Goal: Information Seeking & Learning: Understand process/instructions

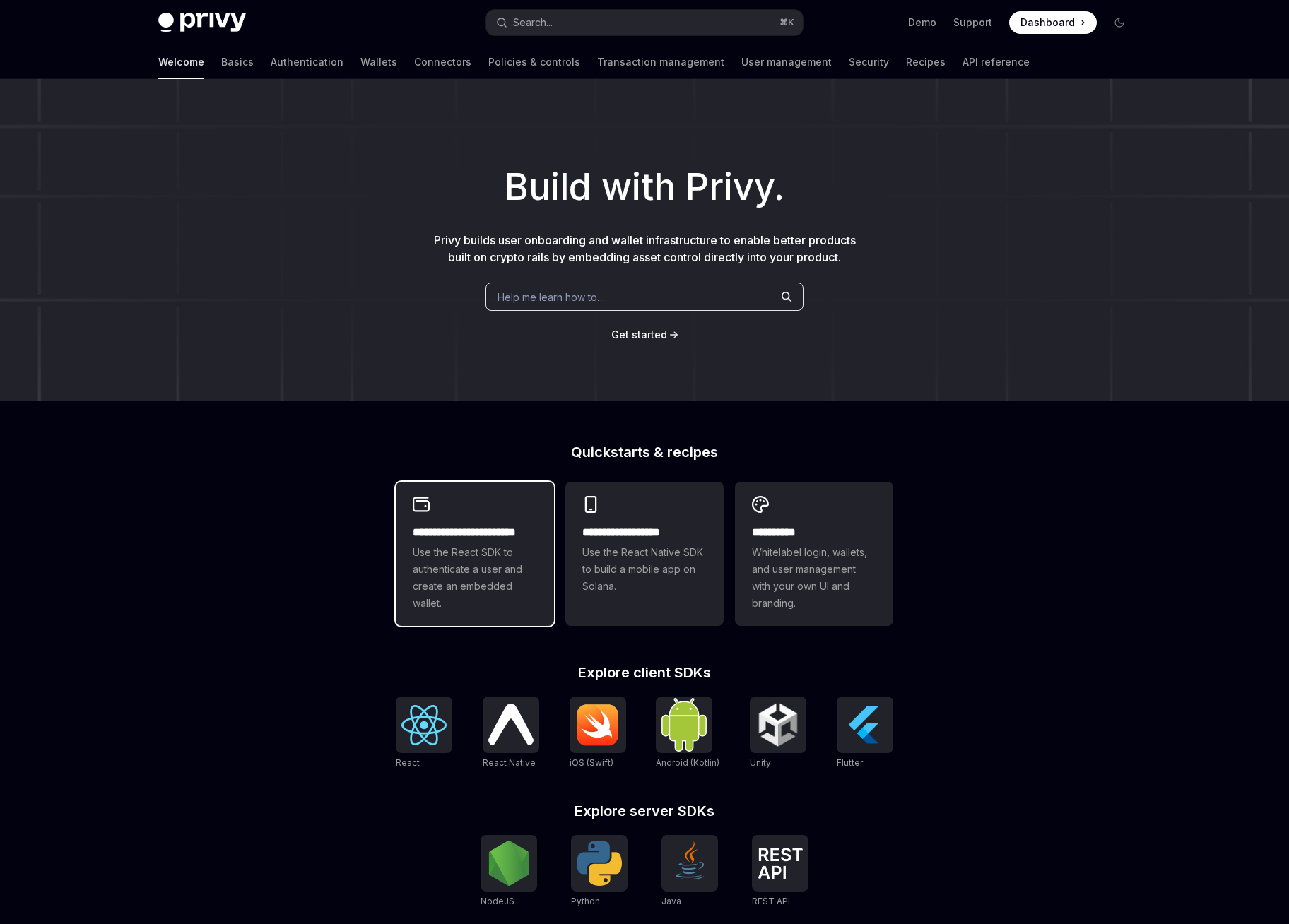
click at [467, 572] on span "Use the React SDK to authenticate a user and create an embedded wallet." at bounding box center [474, 578] width 124 height 68
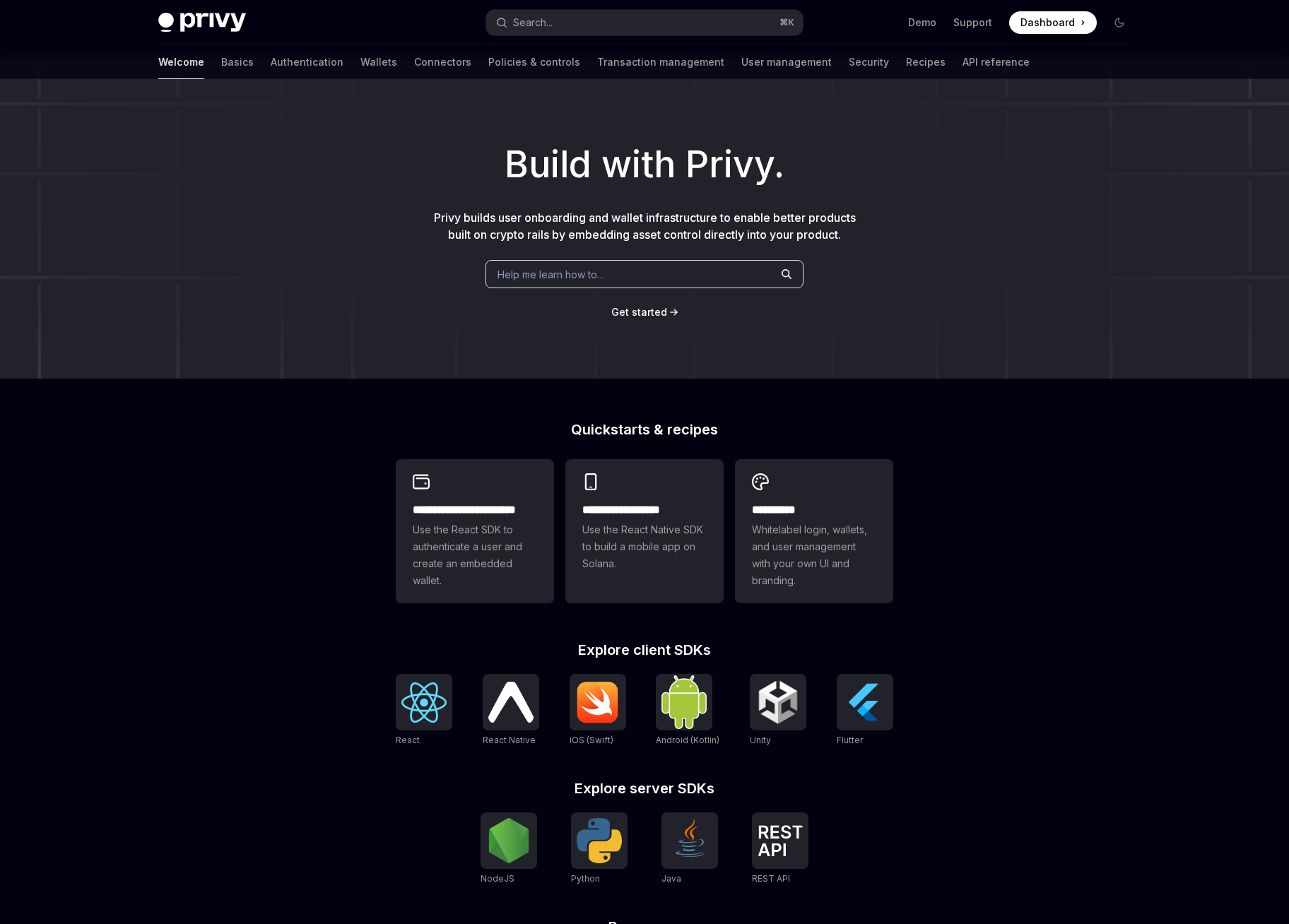
scroll to position [42, 0]
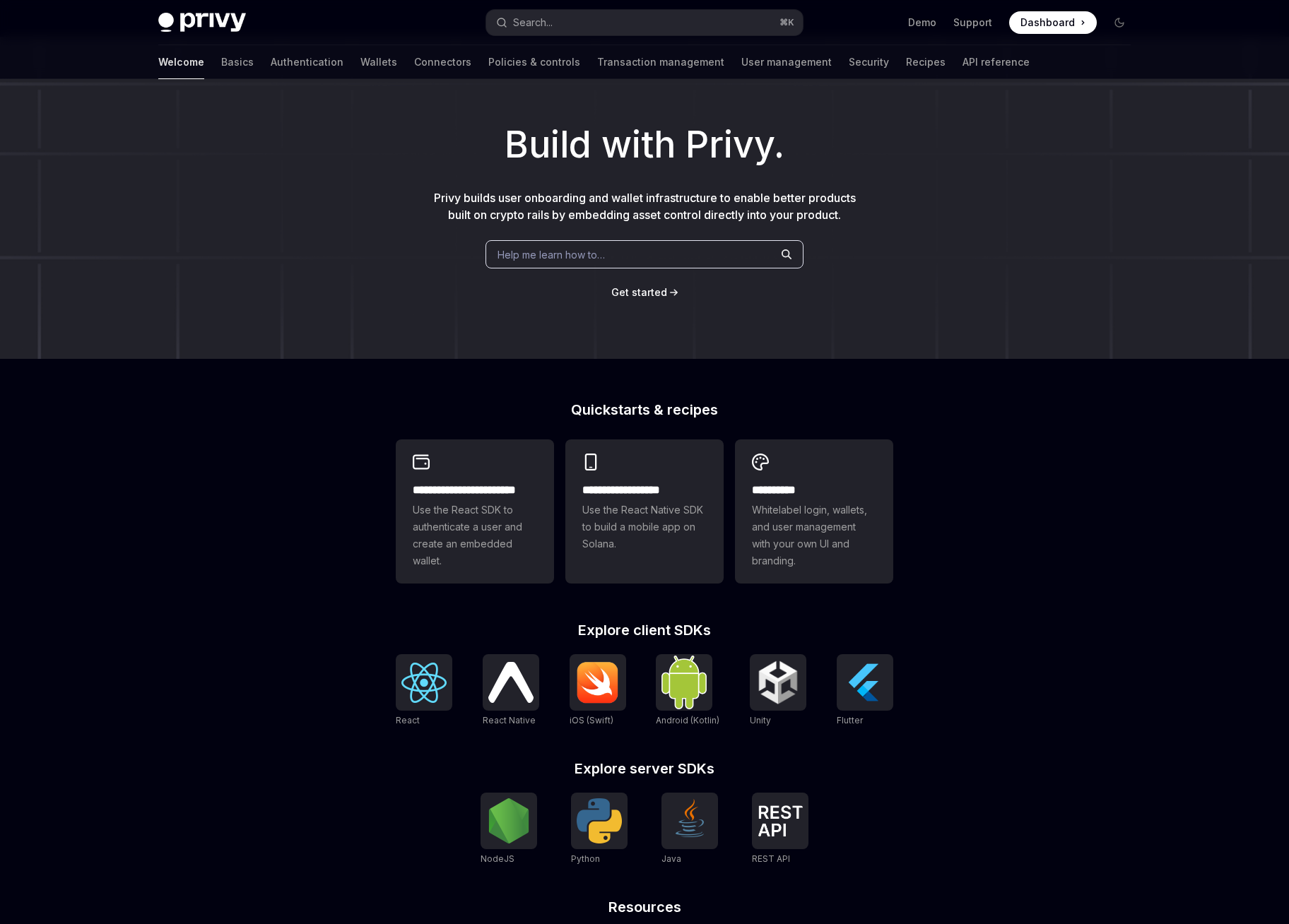
click at [245, 472] on div "**********" at bounding box center [644, 559] width 1289 height 1044
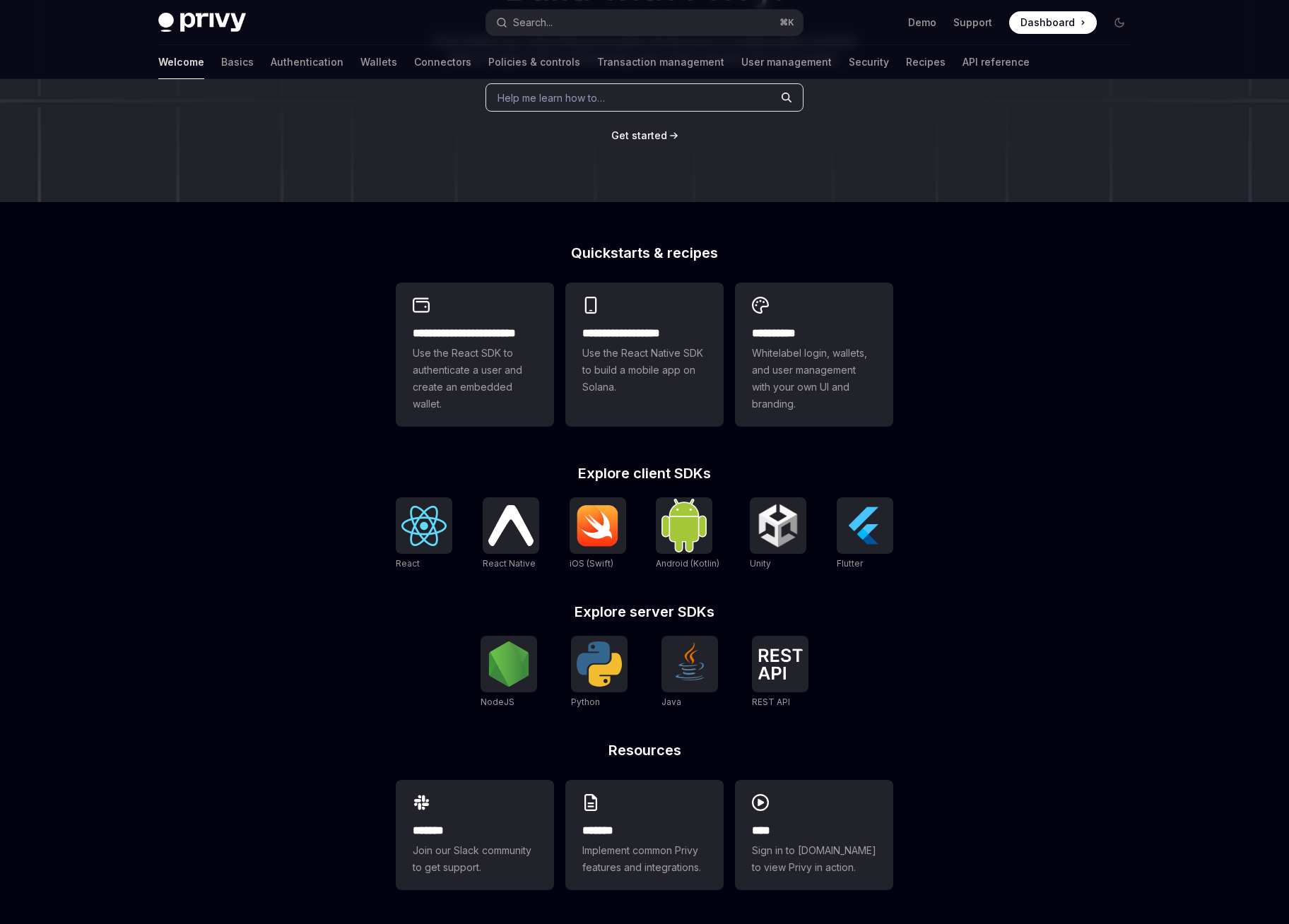
scroll to position [0, 0]
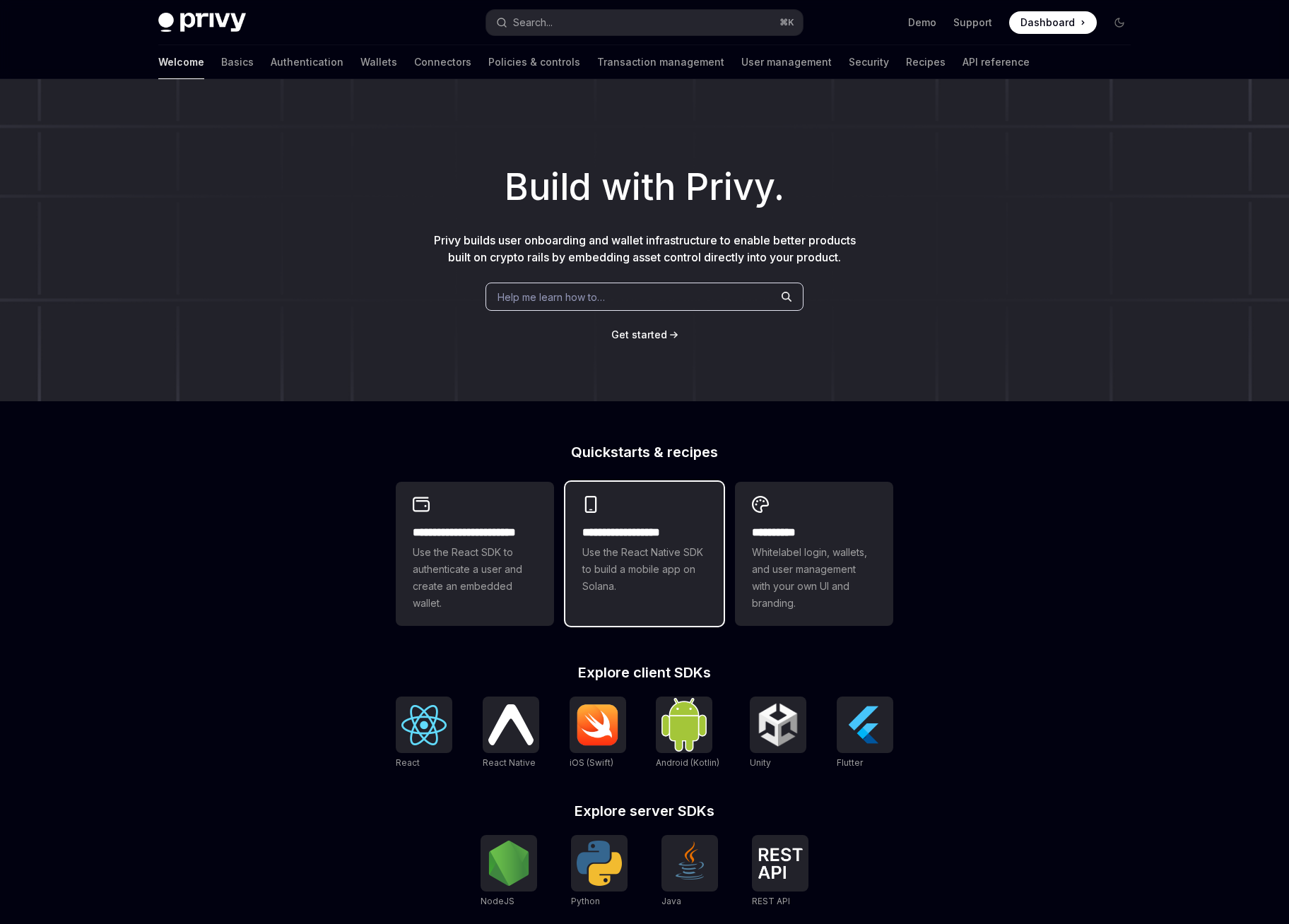
click at [644, 542] on div "**********" at bounding box center [644, 559] width 124 height 71
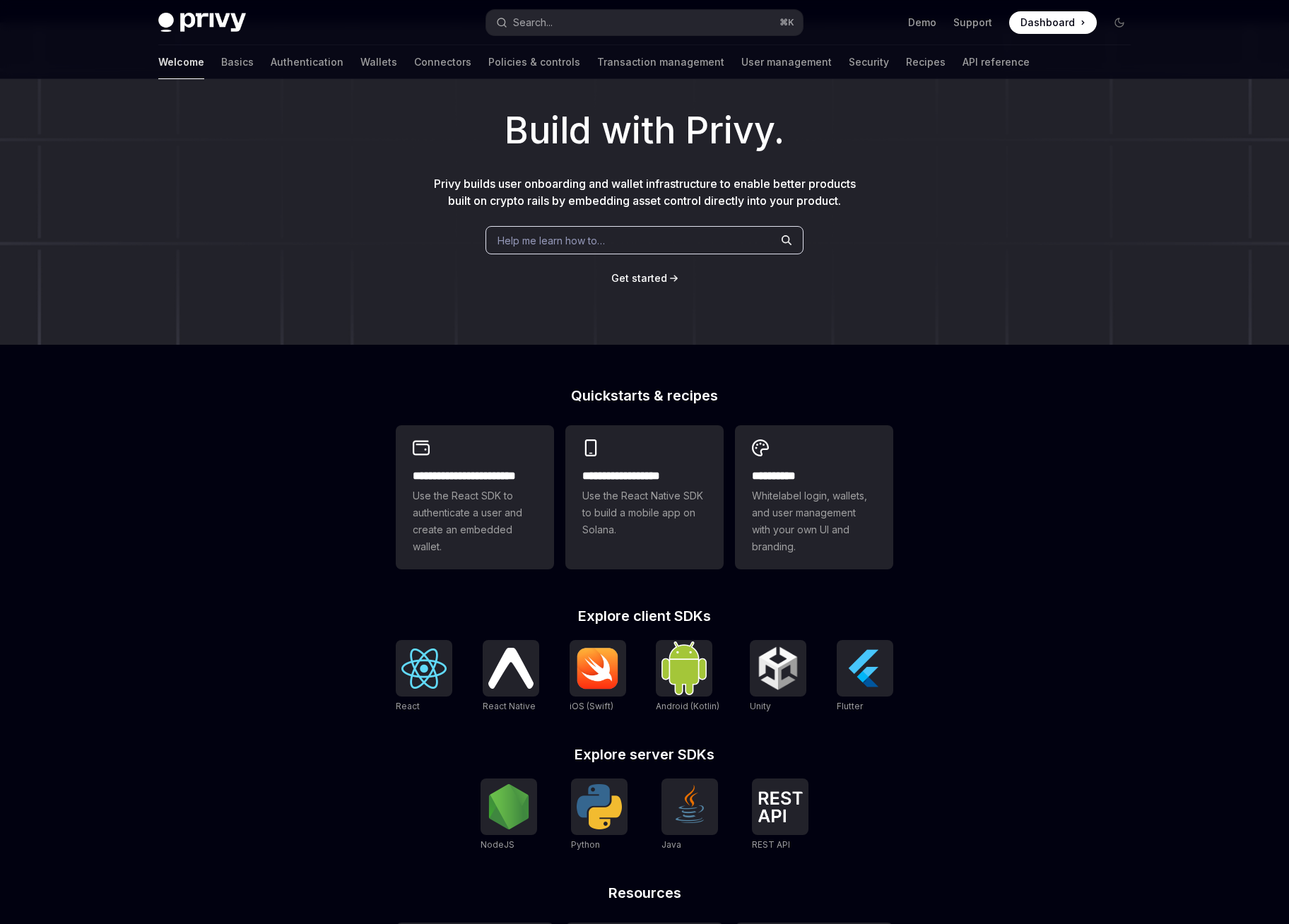
scroll to position [199, 0]
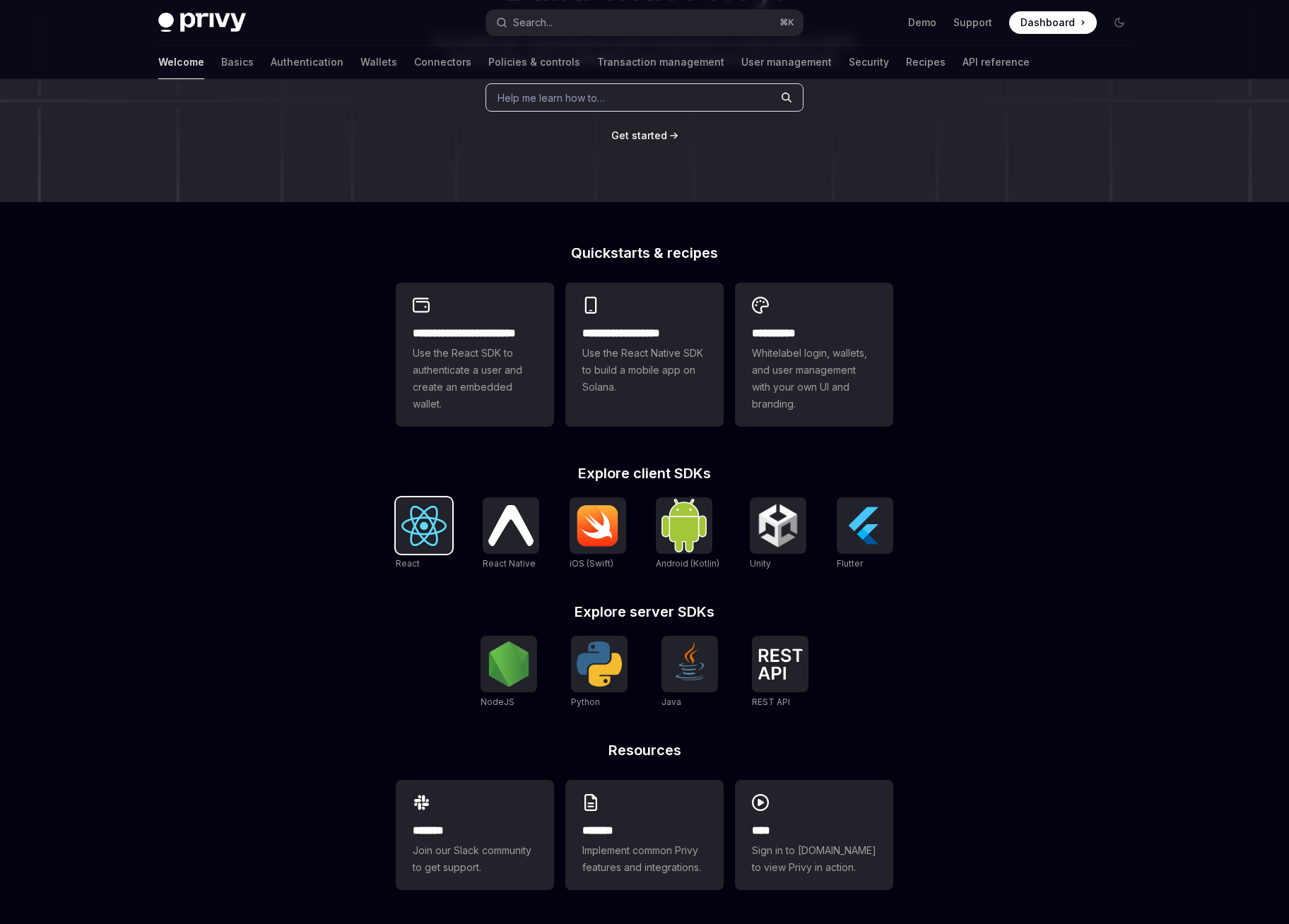
click at [424, 523] on img at bounding box center [424, 526] width 45 height 40
click at [426, 523] on img at bounding box center [424, 526] width 45 height 40
type textarea "*"
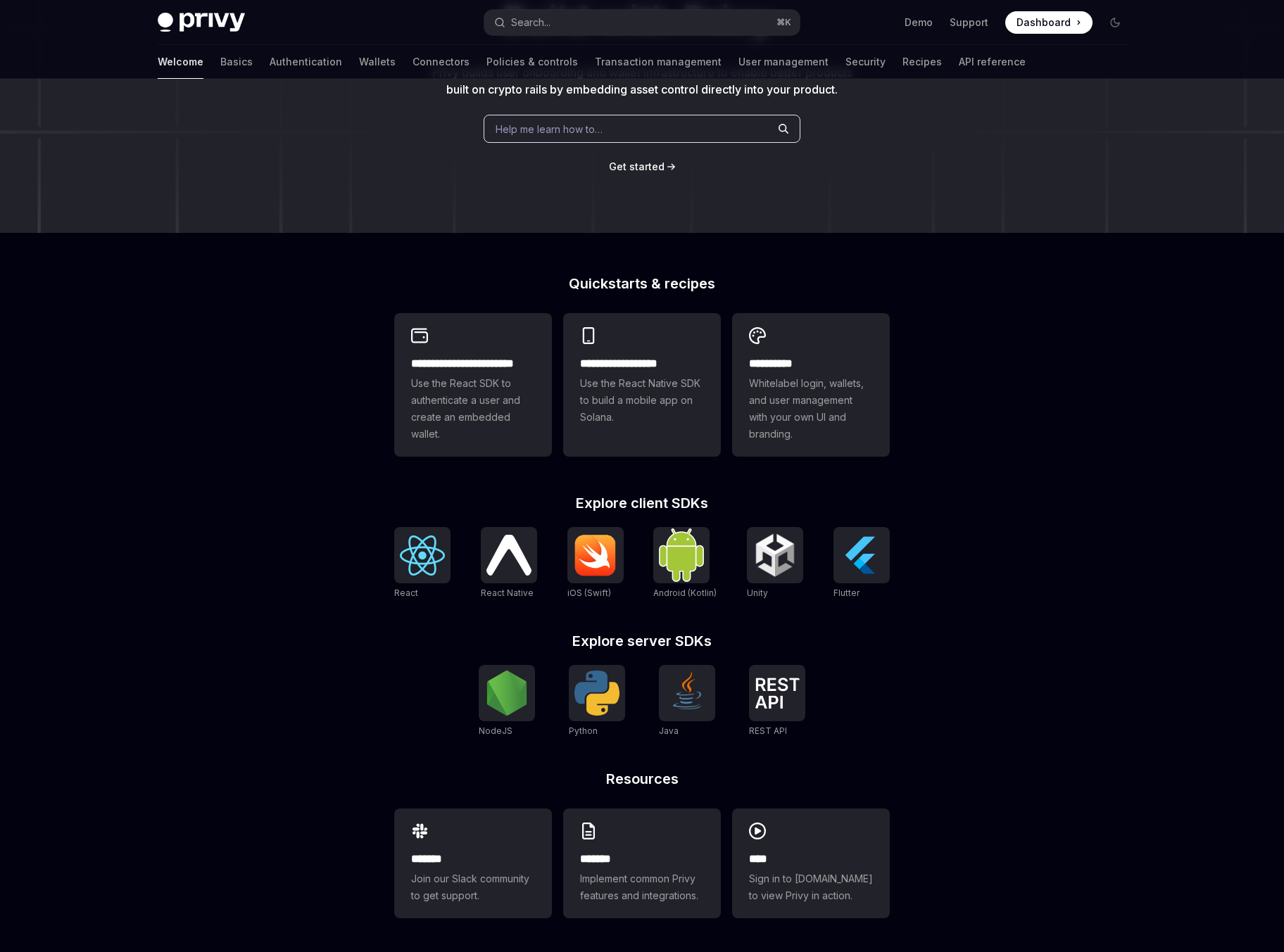
scroll to position [0, 0]
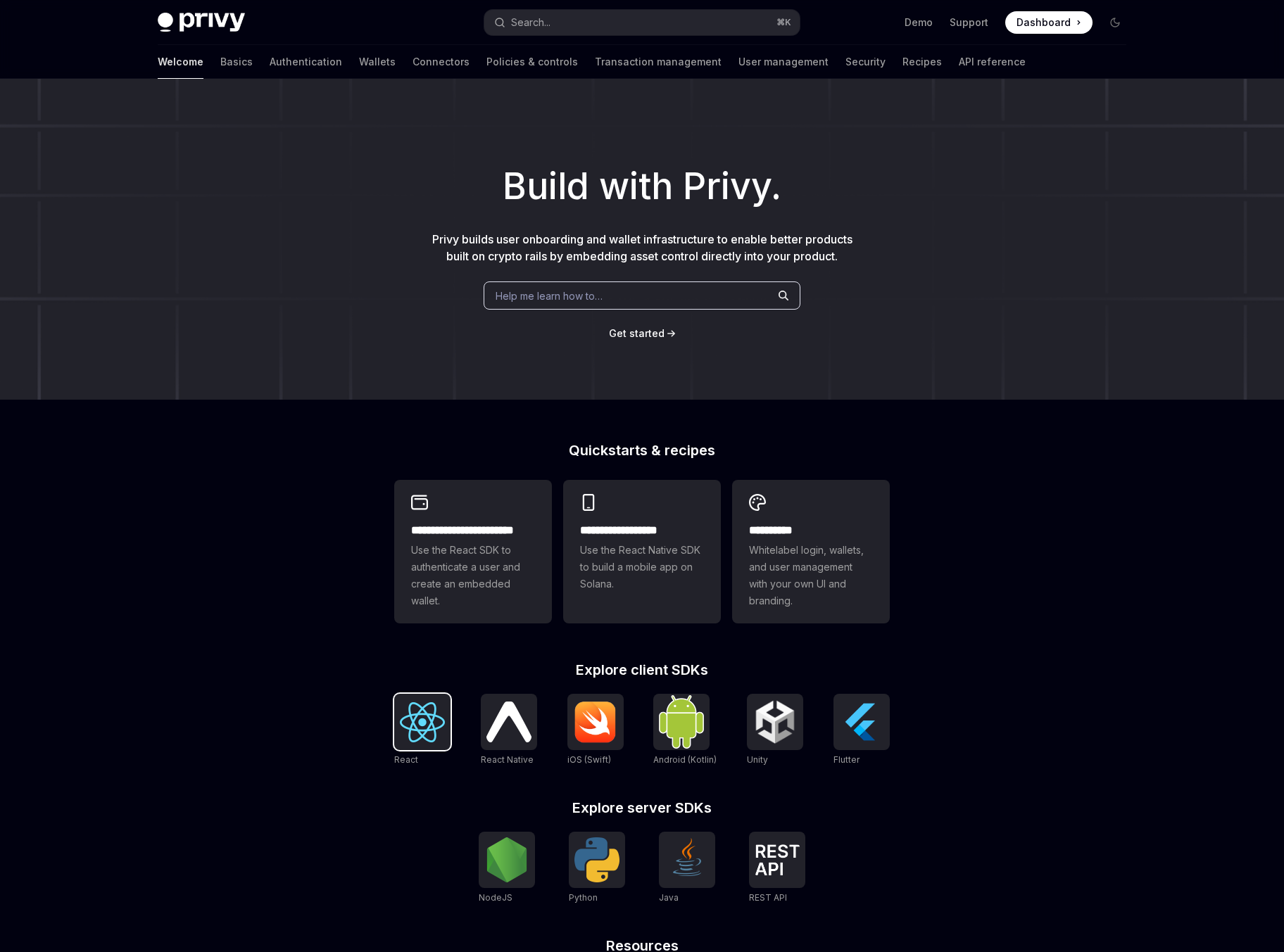
click at [430, 717] on img at bounding box center [422, 723] width 45 height 40
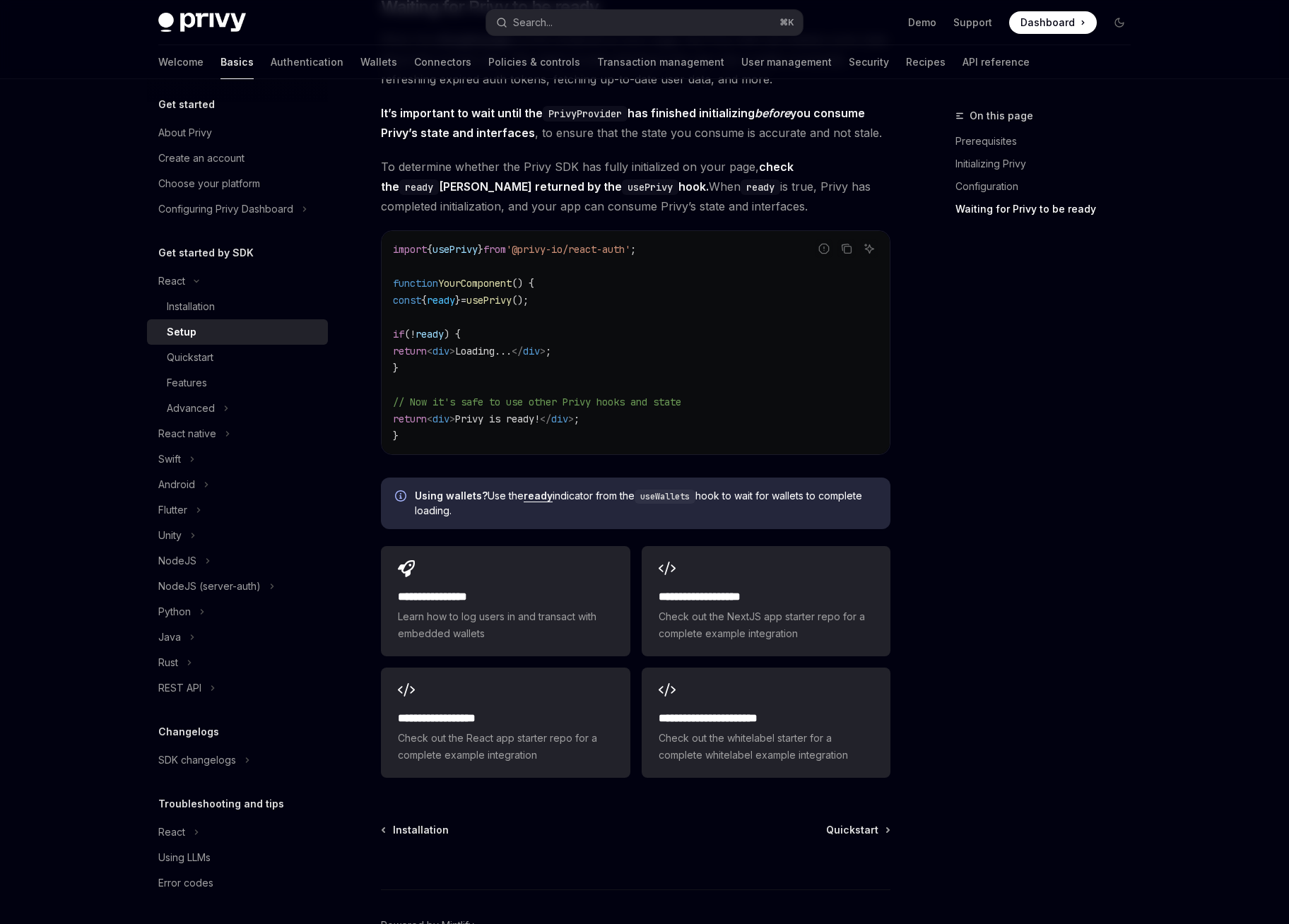
scroll to position [1438, 0]
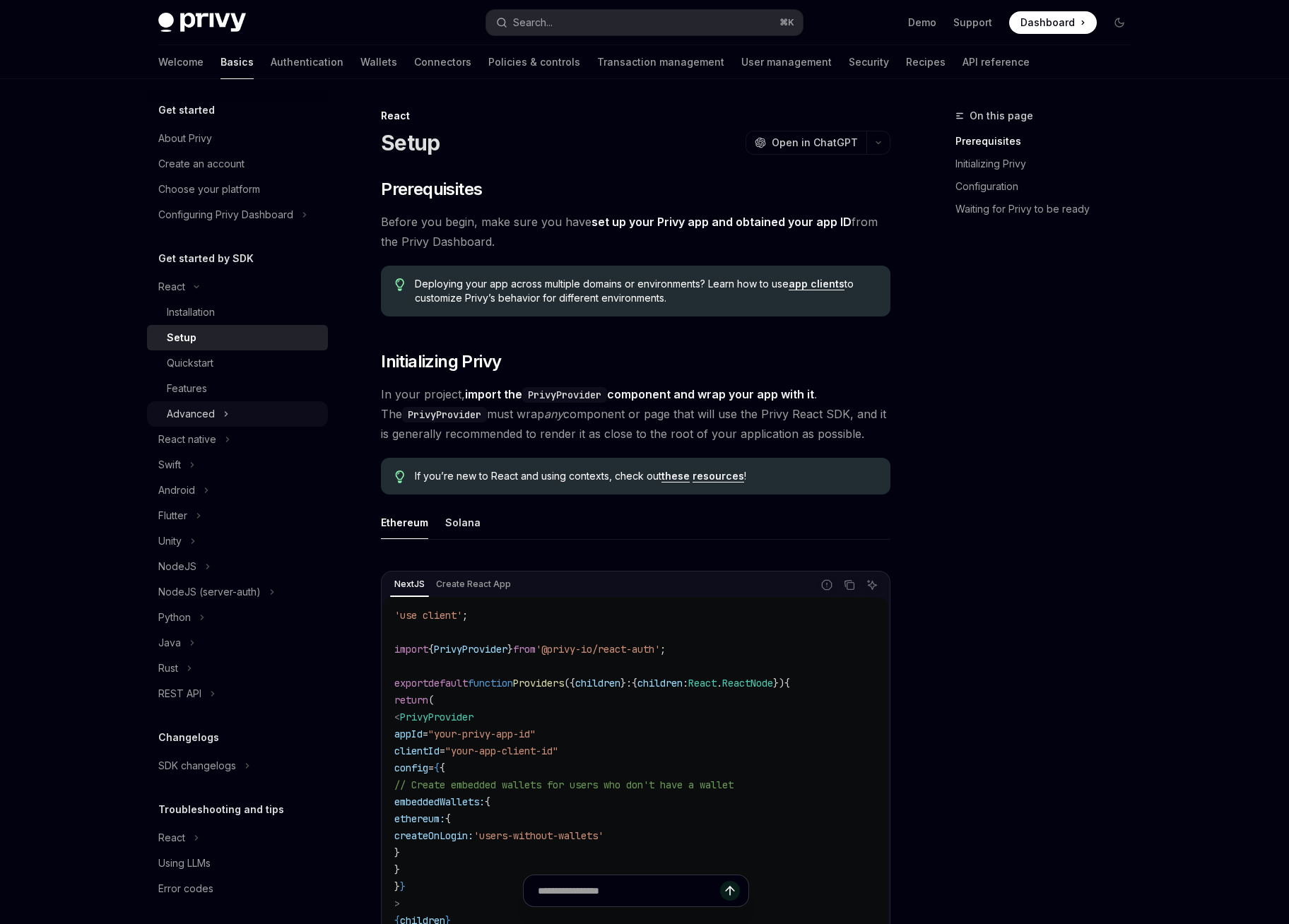
click at [244, 413] on button "Advanced" at bounding box center [238, 414] width 180 height 26
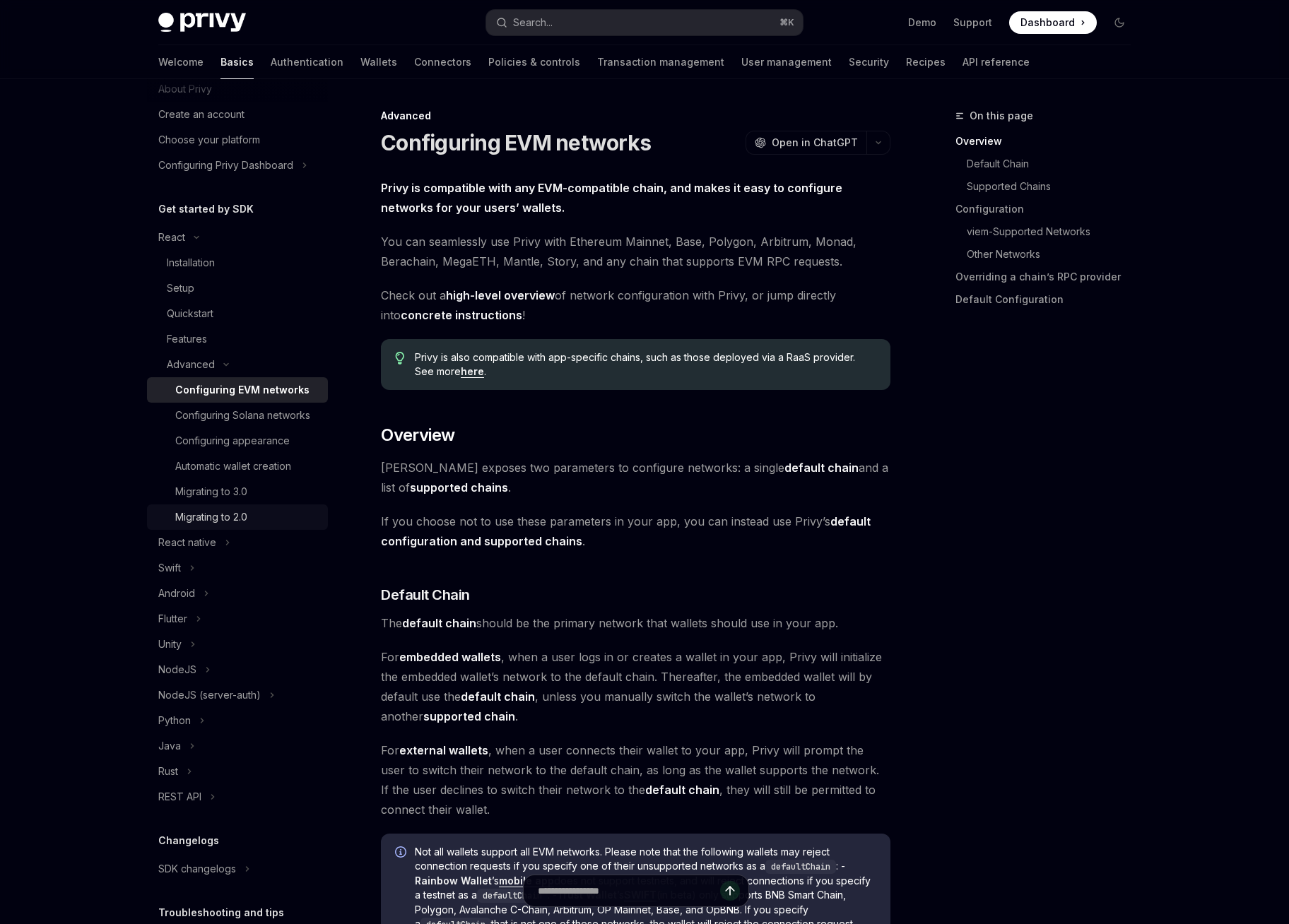
scroll to position [54, 0]
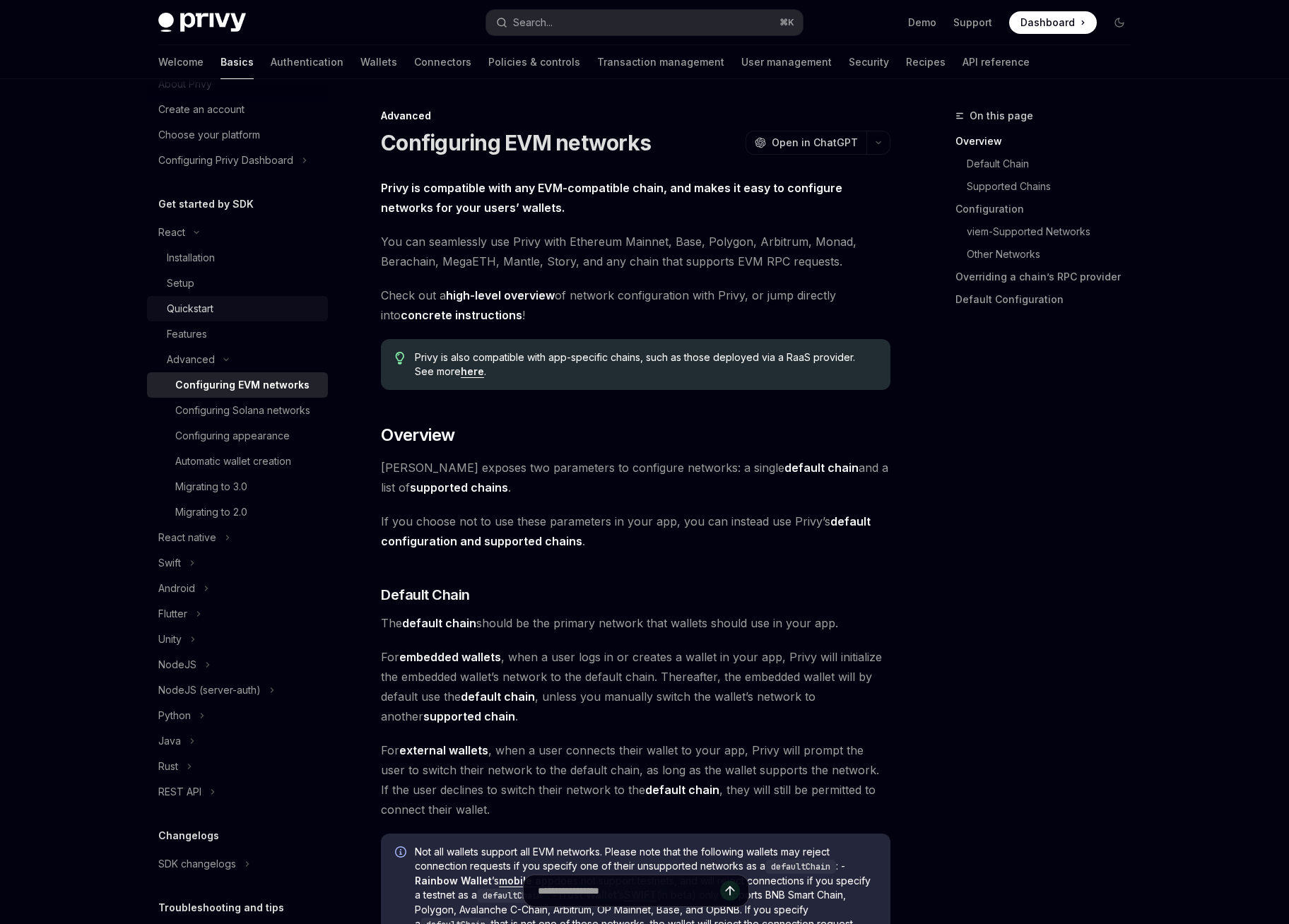
click at [196, 308] on div "Quickstart" at bounding box center [190, 308] width 47 height 17
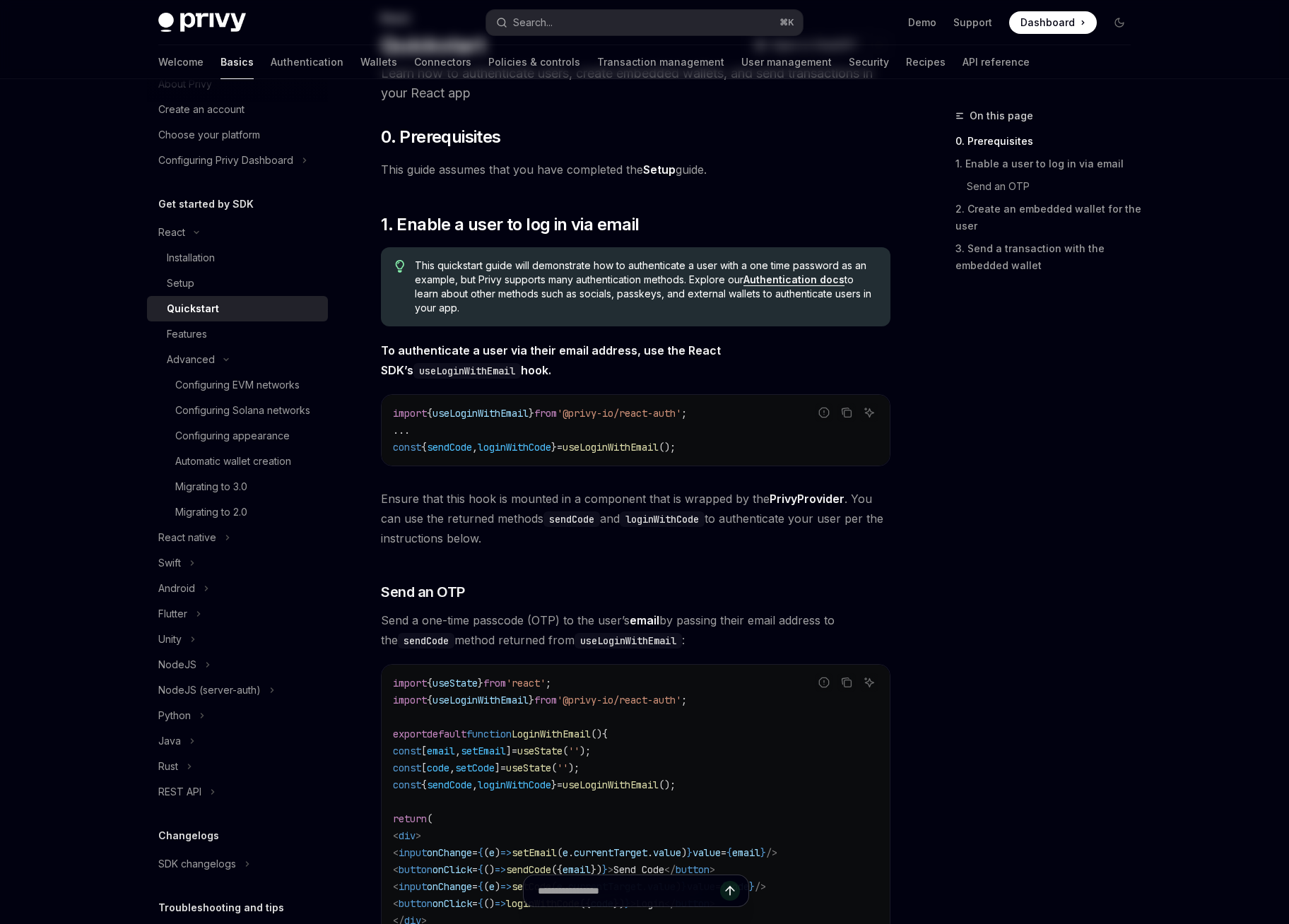
scroll to position [298, 0]
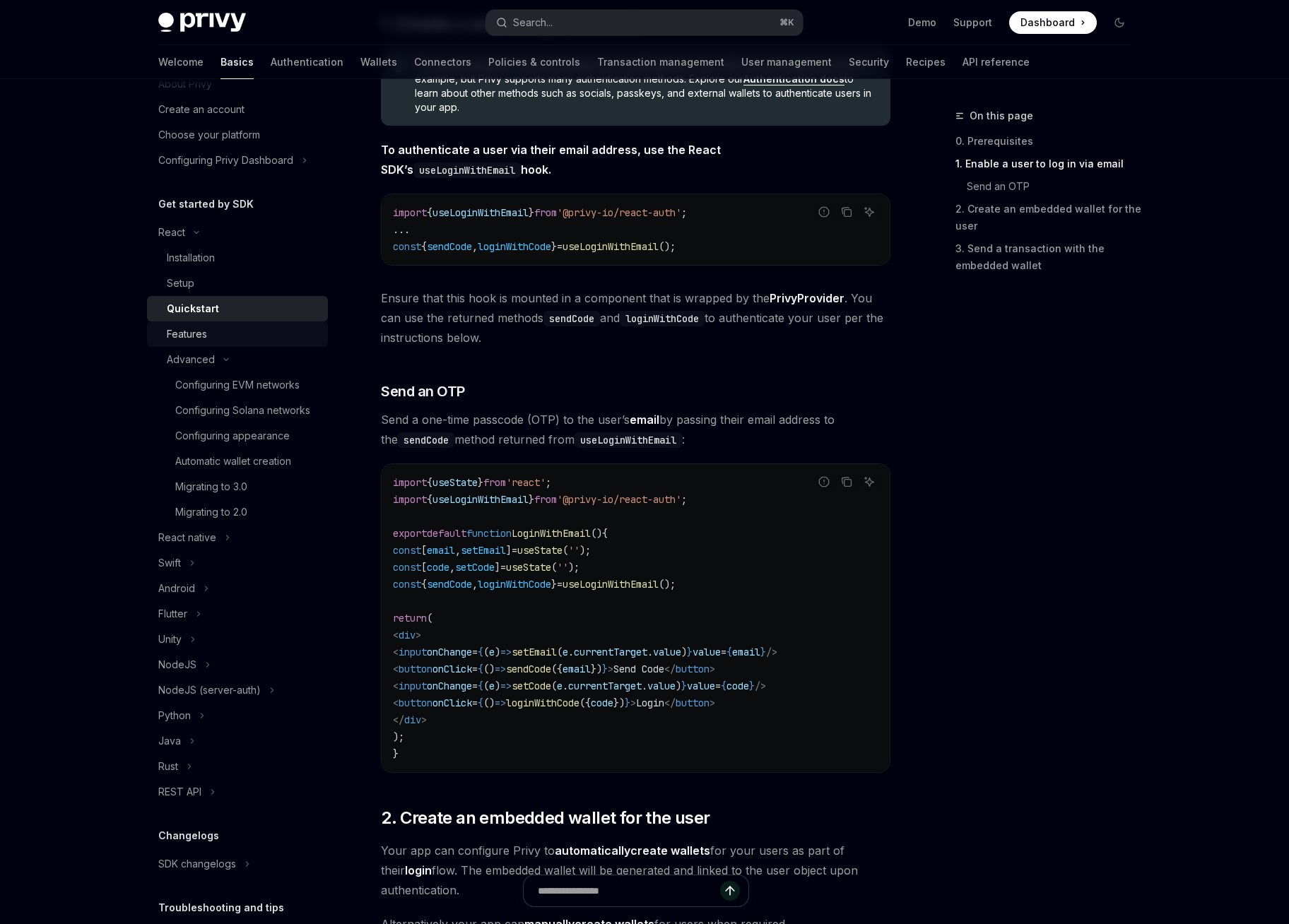
click at [225, 337] on div "Features" at bounding box center [243, 334] width 153 height 17
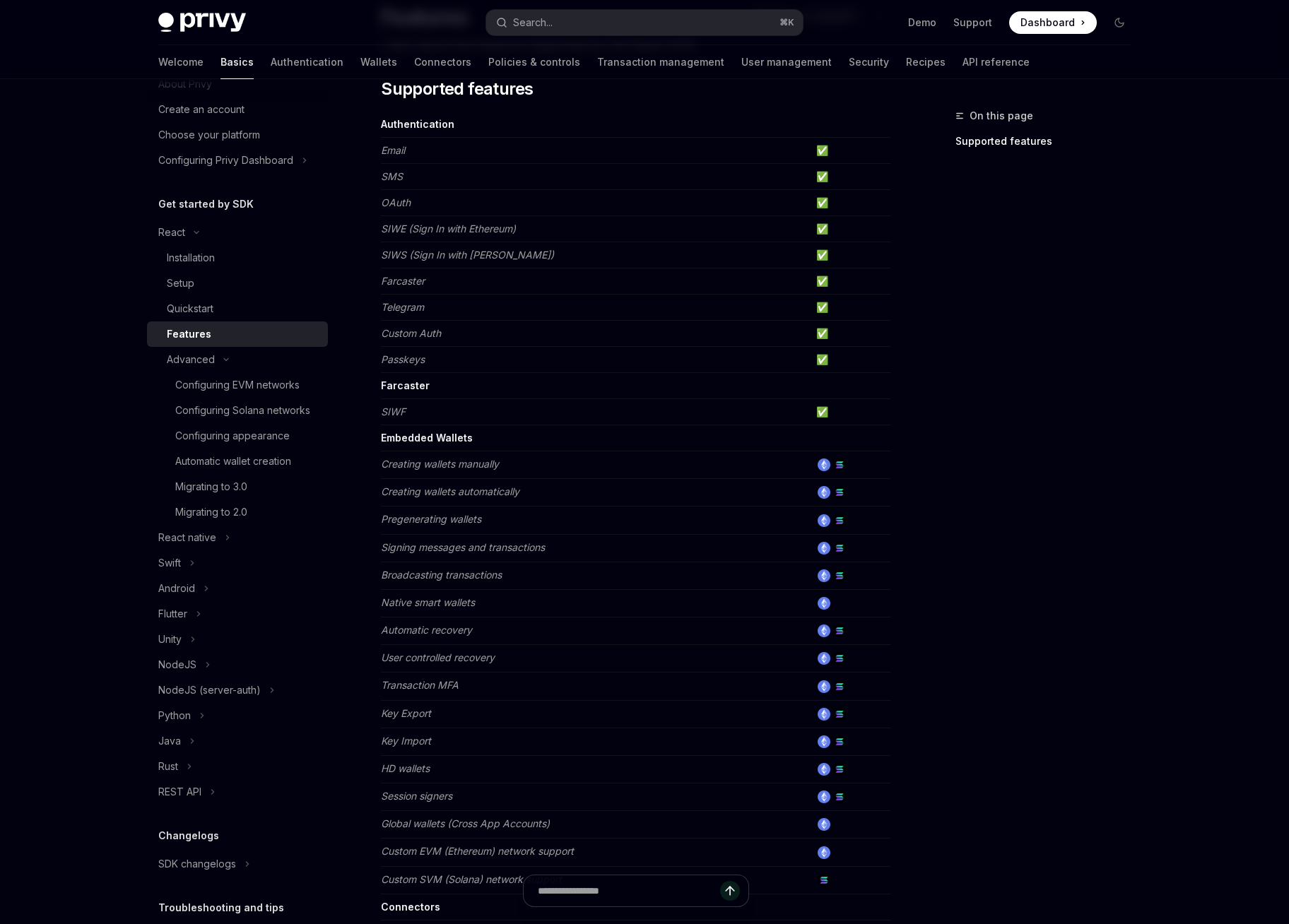
scroll to position [150, 0]
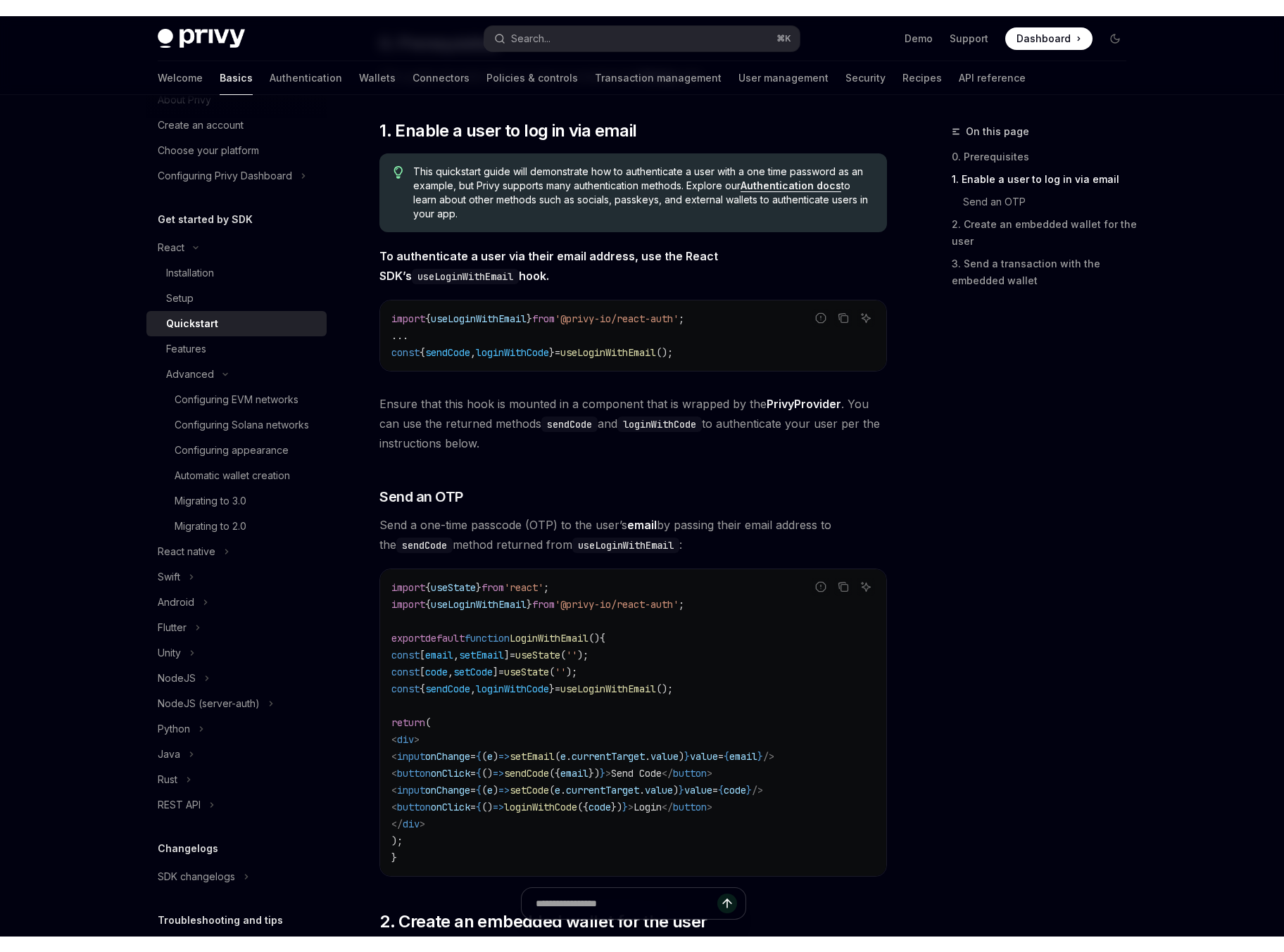
scroll to position [74, 0]
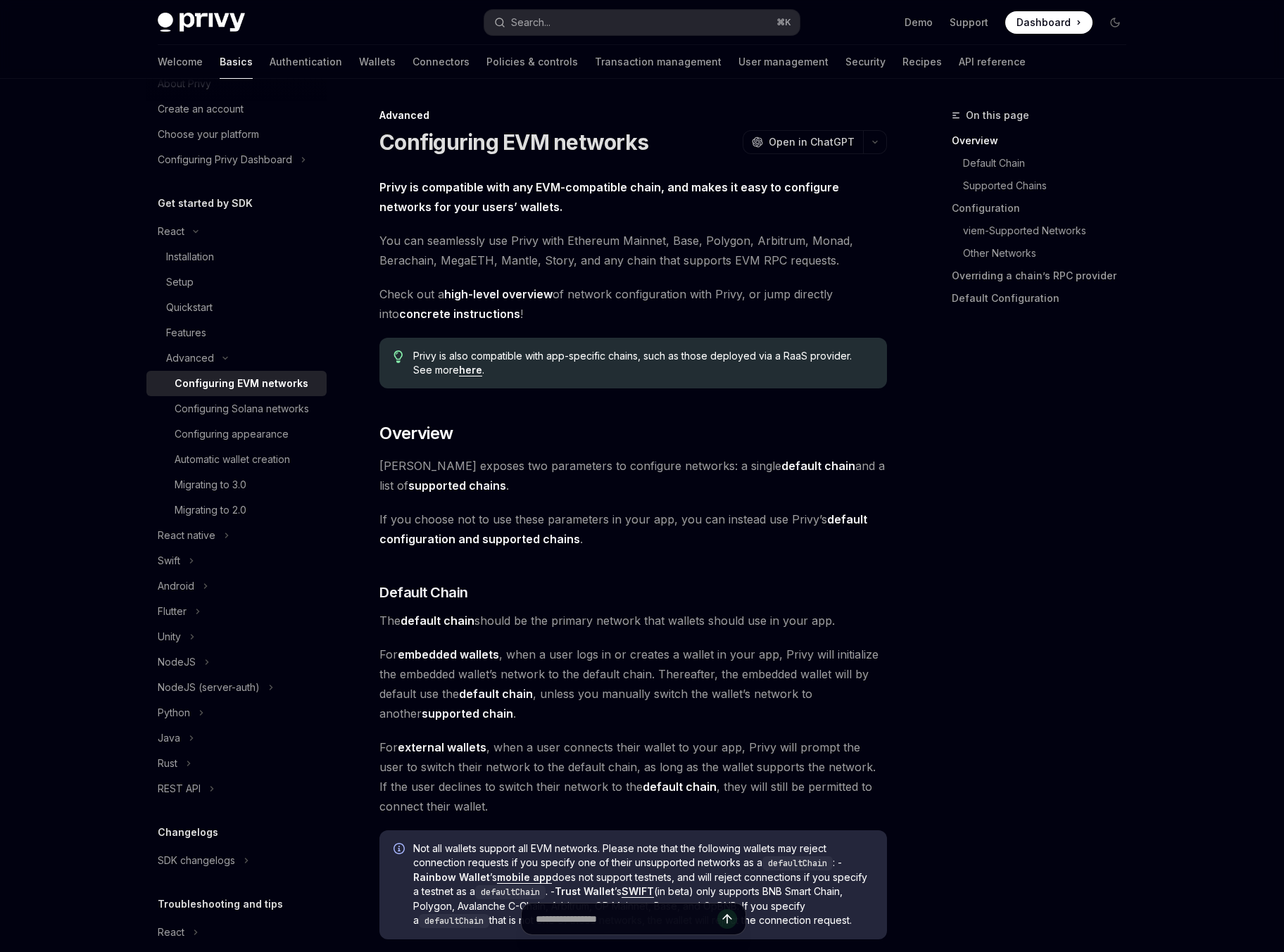
type textarea "*"
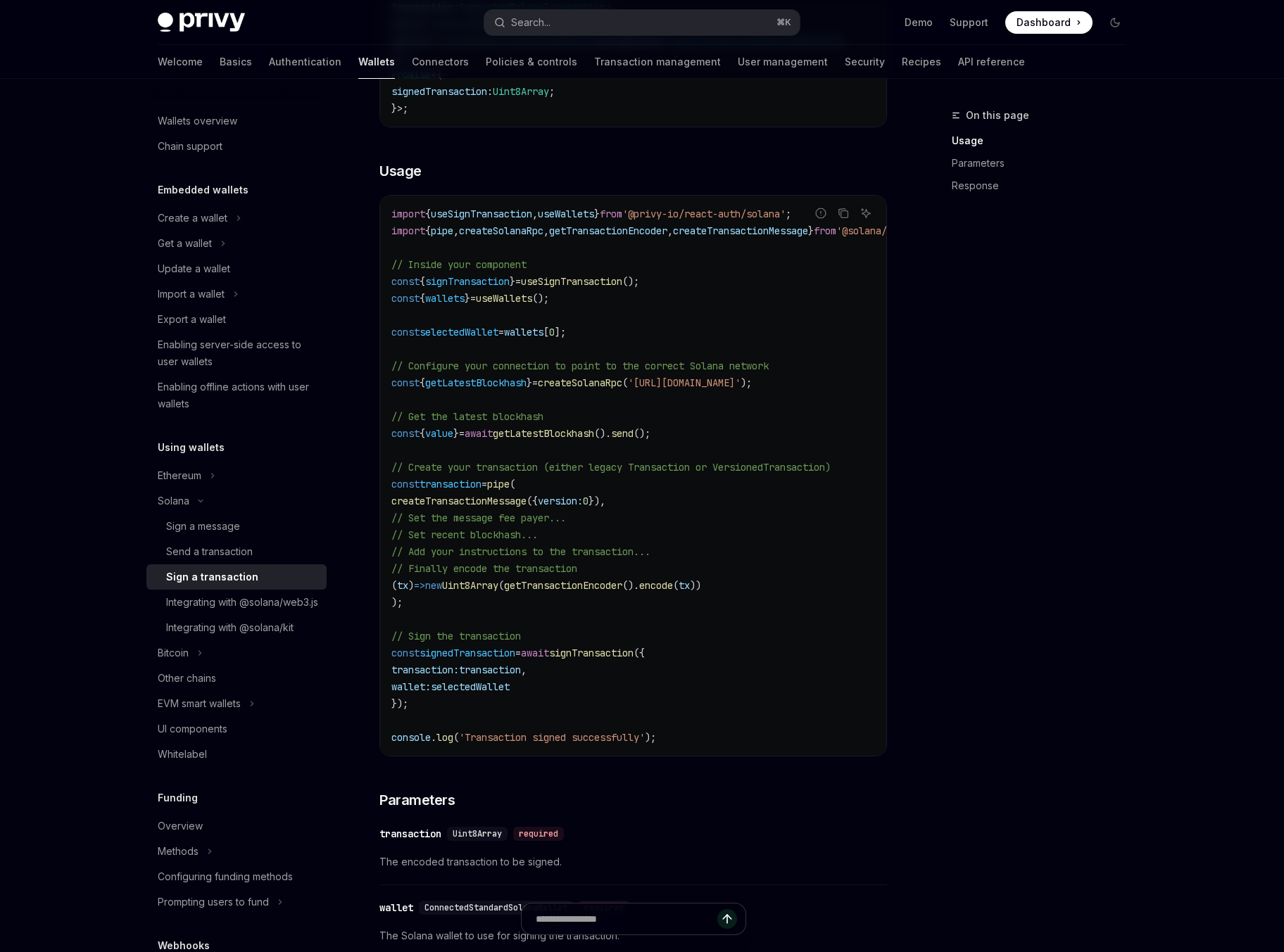
scroll to position [345, 0]
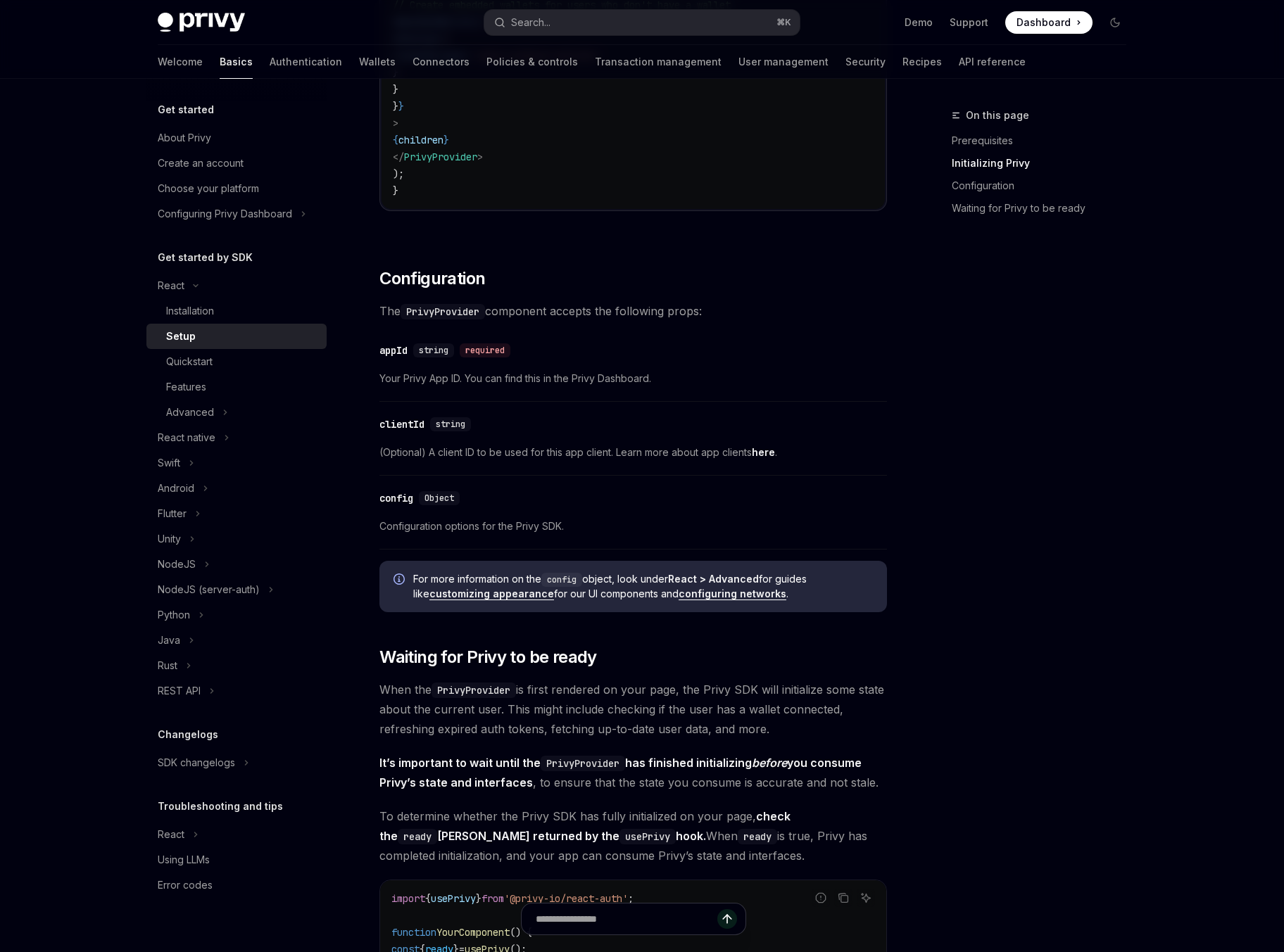
scroll to position [791, 0]
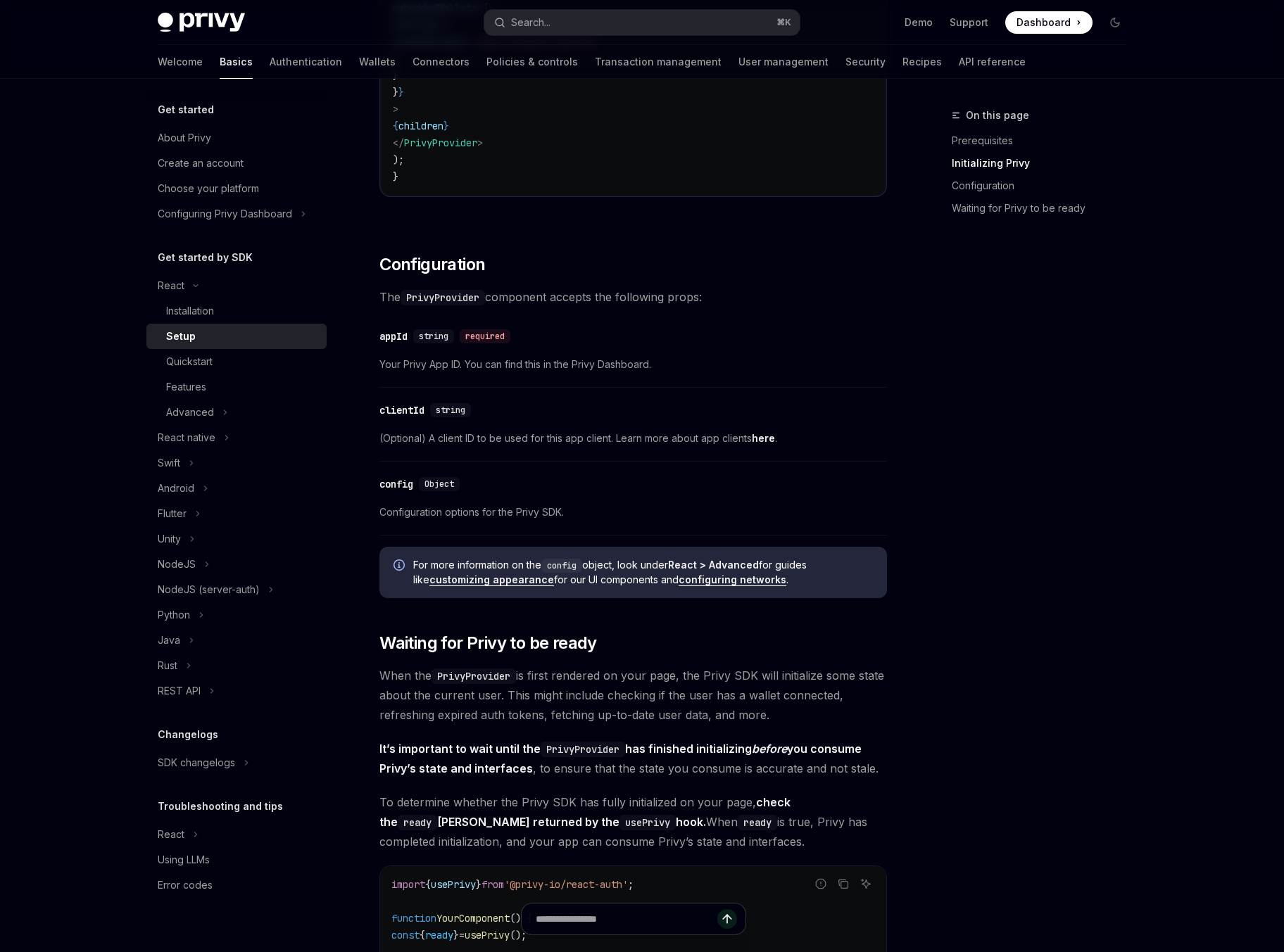
click at [815, 465] on div "​ Prerequisites Before you begin, make sure you have set up your Privy app and …" at bounding box center [633, 402] width 507 height 2031
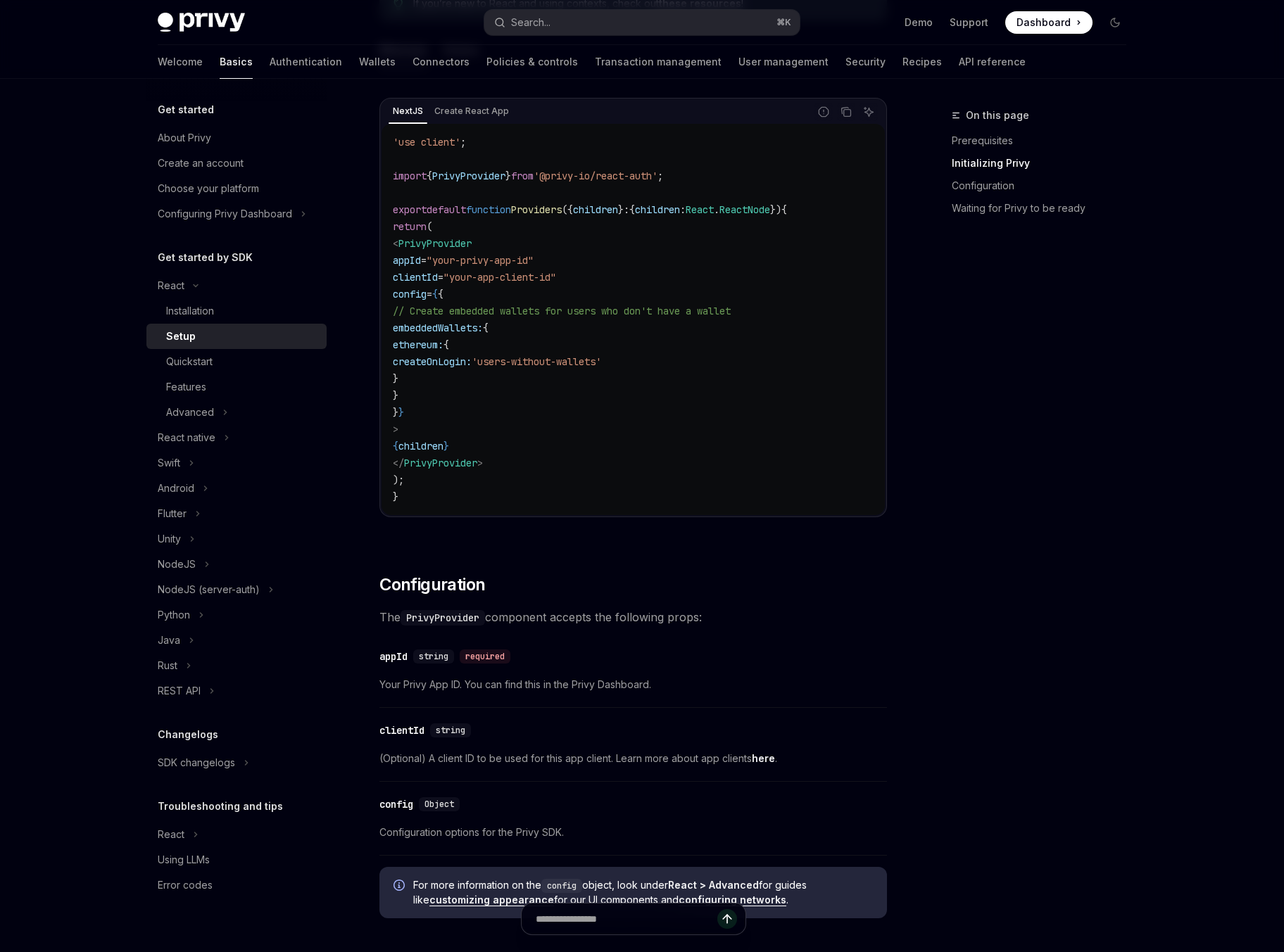
scroll to position [464, 0]
